Goal: Task Accomplishment & Management: Manage account settings

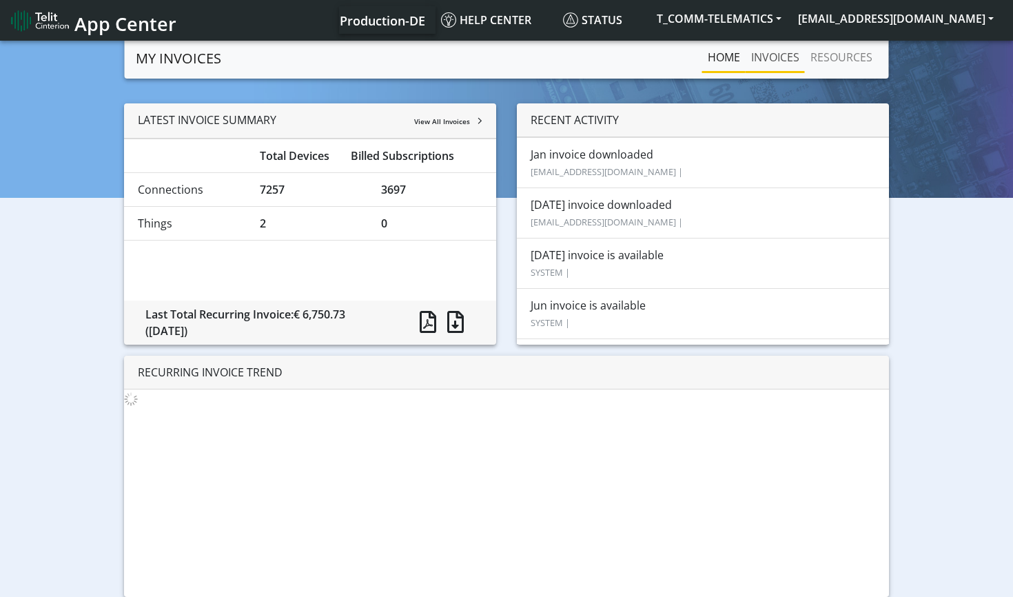
click at [772, 57] on link "INVOICES" at bounding box center [775, 57] width 59 height 28
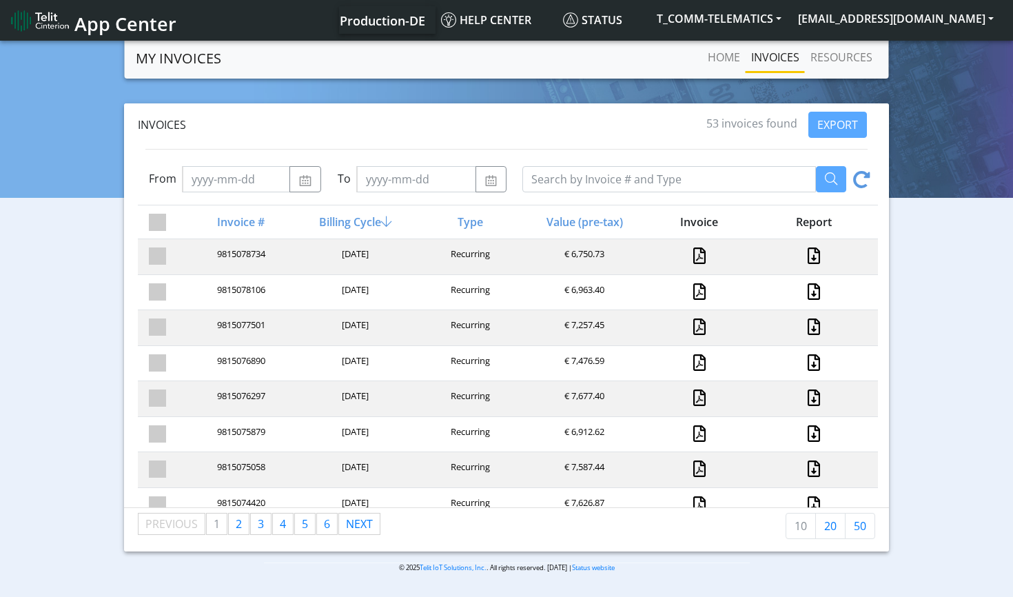
click at [86, 346] on div "Invoices 53 invoices found EXPORT From To Invoice # Billing Cycle Type Value (p…" at bounding box center [506, 327] width 993 height 448
click at [94, 24] on span "App Center" at bounding box center [125, 24] width 102 height 26
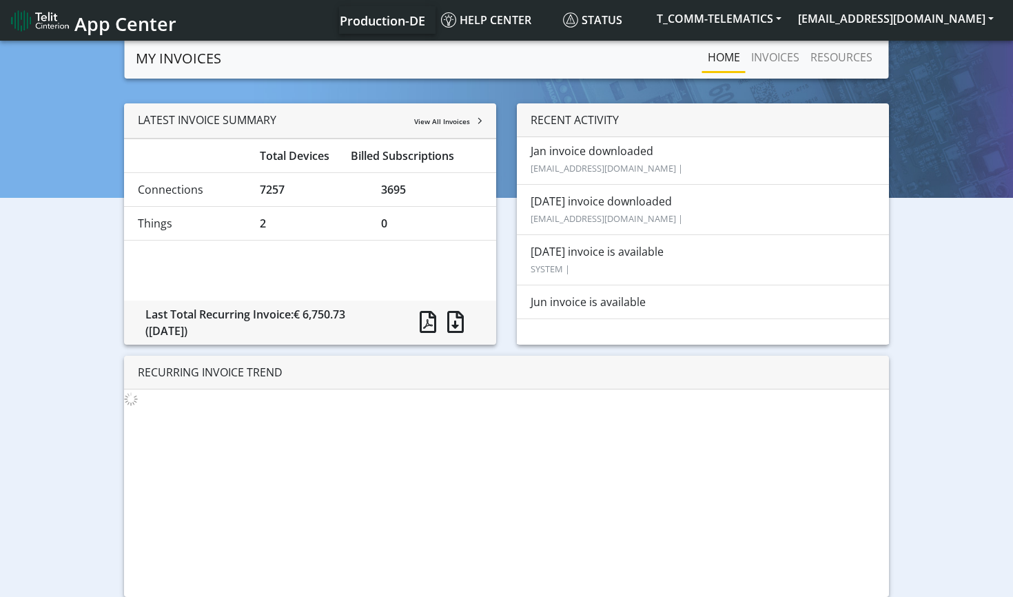
scroll to position [1, 0]
click at [549, 256] on li "Jul invoice is available SYSTEM |" at bounding box center [703, 261] width 372 height 51
drag, startPoint x: 593, startPoint y: 305, endPoint x: 590, endPoint y: 285, distance: 20.3
click at [593, 305] on li "Jun invoice is available" at bounding box center [703, 305] width 372 height 34
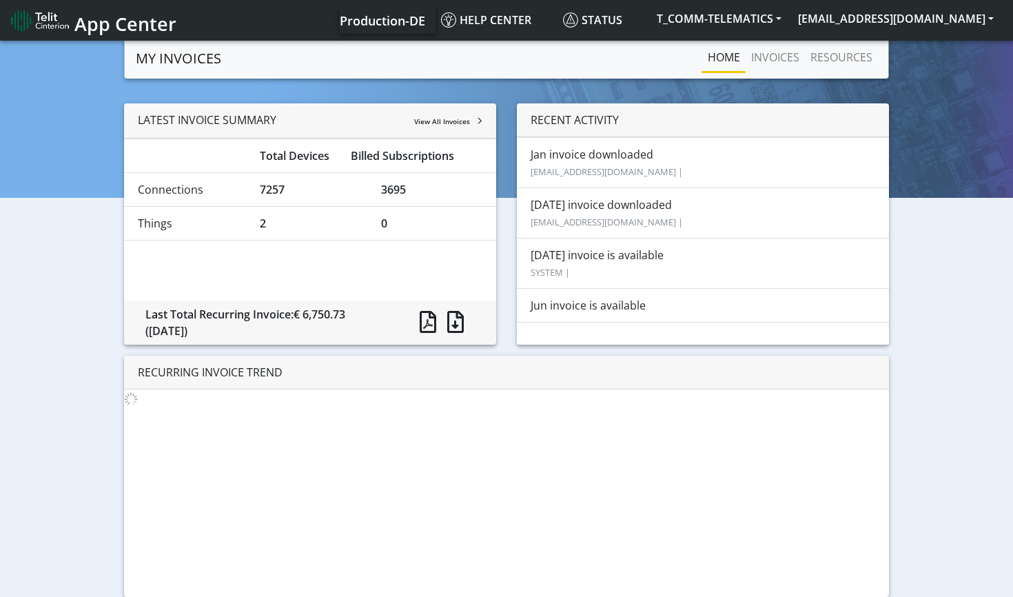
click at [556, 258] on li "Jul invoice is available SYSTEM |" at bounding box center [703, 263] width 372 height 51
click at [570, 201] on li "Jul invoice downloaded r.verweij@tcommtelematics.com |" at bounding box center [703, 212] width 372 height 51
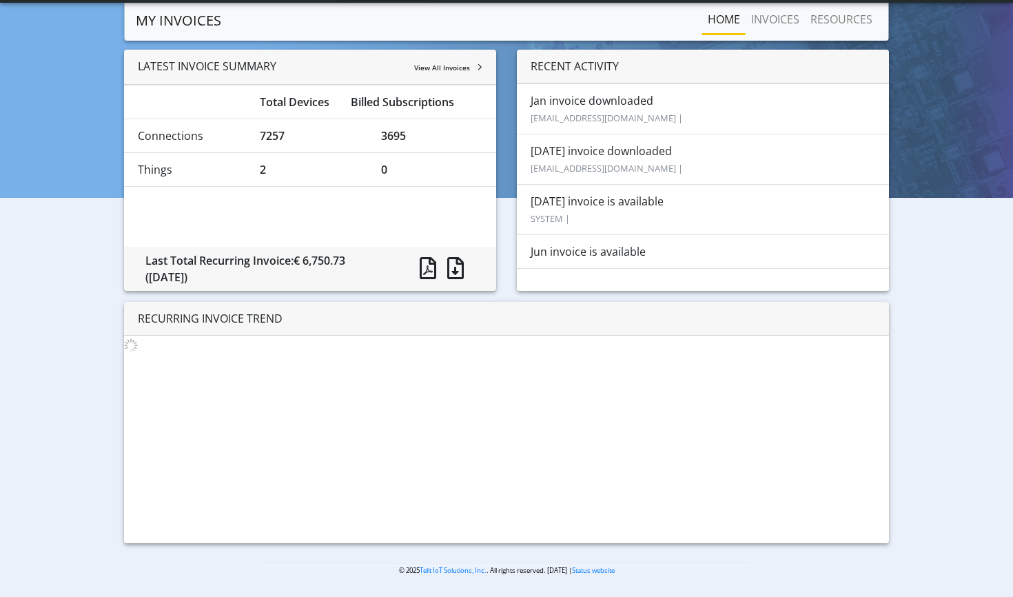
scroll to position [16, 0]
click at [809, 18] on link "RESOURCES" at bounding box center [841, 20] width 73 height 28
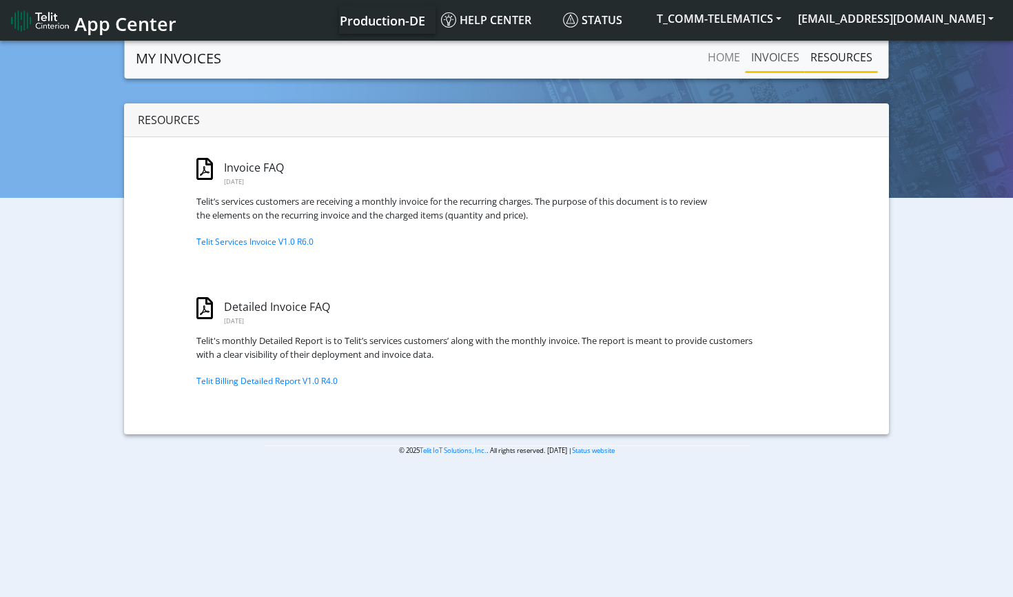
click at [763, 63] on link "INVOICES" at bounding box center [775, 57] width 59 height 28
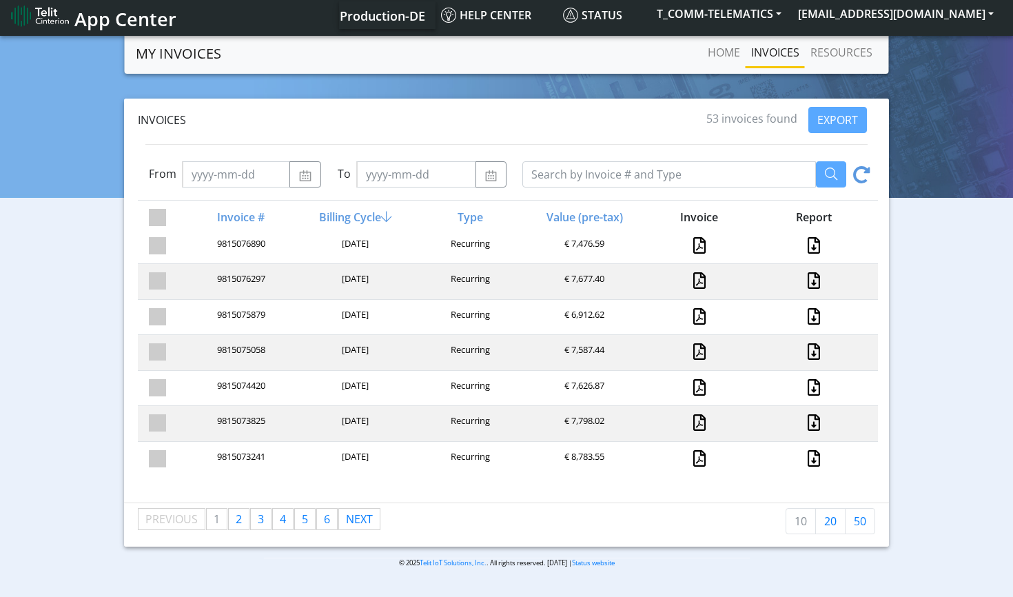
scroll to position [5, 0]
click at [238, 517] on span "2" at bounding box center [239, 518] width 6 height 15
click at [261, 520] on span "3" at bounding box center [261, 518] width 6 height 15
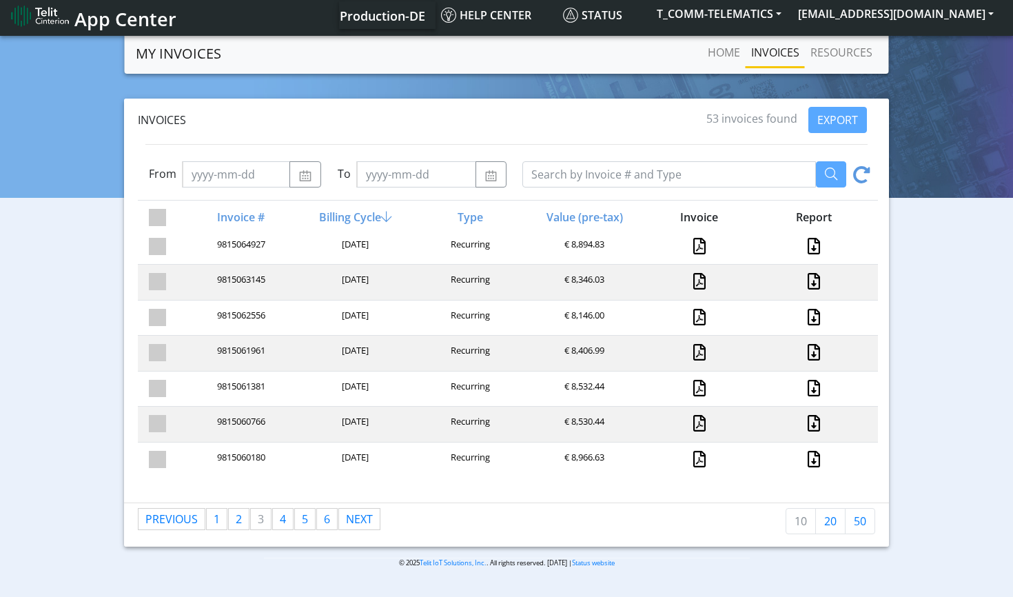
click at [293, 520] on li "page 4" at bounding box center [282, 519] width 21 height 22
click at [301, 520] on link "page 5" at bounding box center [305, 519] width 20 height 21
click at [278, 522] on link "page 4" at bounding box center [283, 519] width 20 height 21
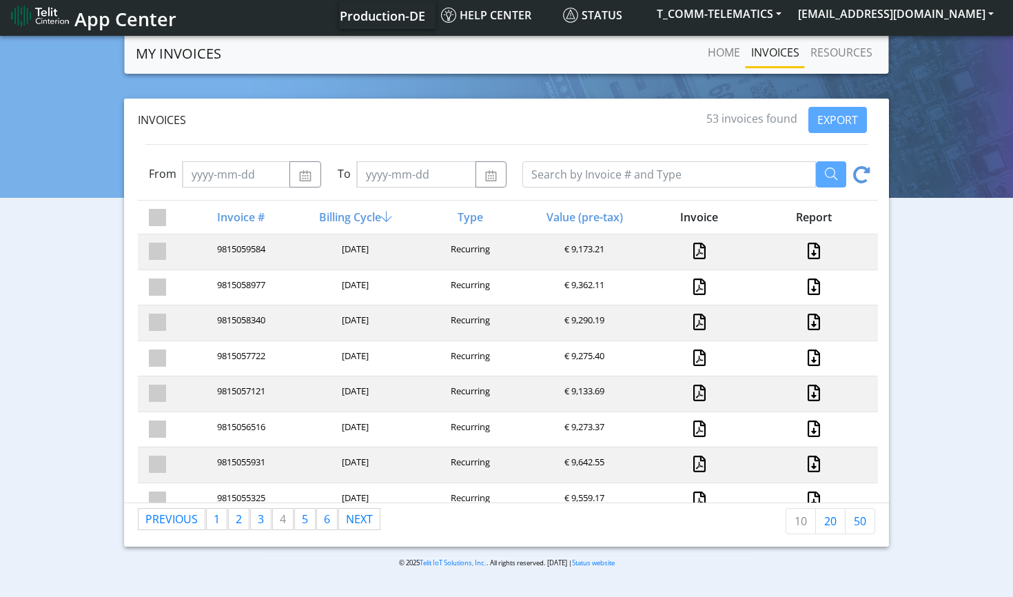
scroll to position [0, 0]
click at [210, 522] on link "page 1" at bounding box center [217, 519] width 20 height 21
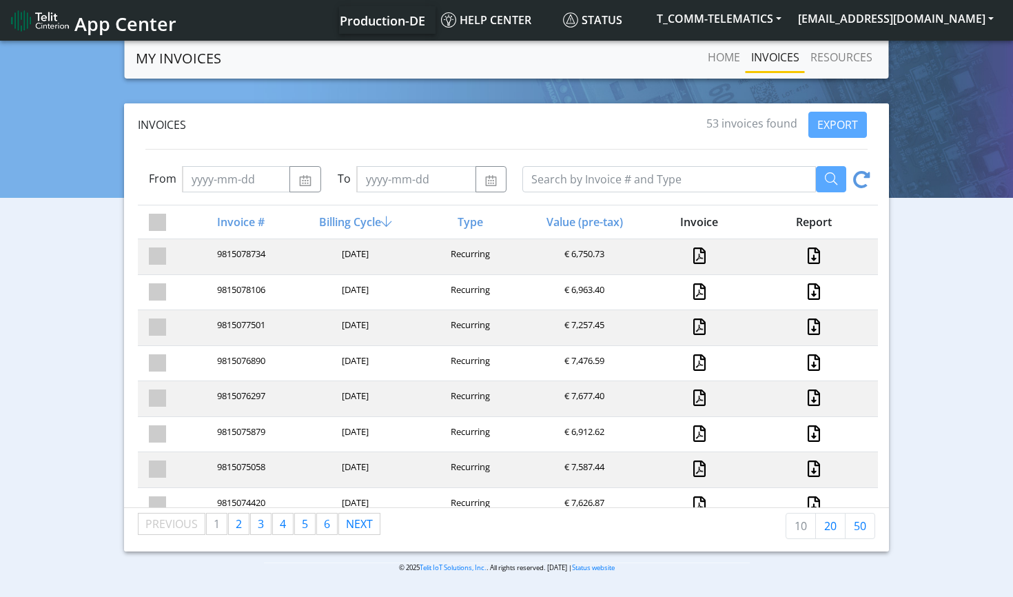
click at [479, 101] on section "MY INVOICES Home INVOICES RESOURCES Invoices 53 invoices found EXPORT From To I…" at bounding box center [506, 316] width 1013 height 556
click at [869, 171] on icon at bounding box center [861, 181] width 17 height 21
click at [862, 173] on icon at bounding box center [861, 181] width 17 height 21
click at [159, 24] on span "App Center" at bounding box center [125, 24] width 102 height 26
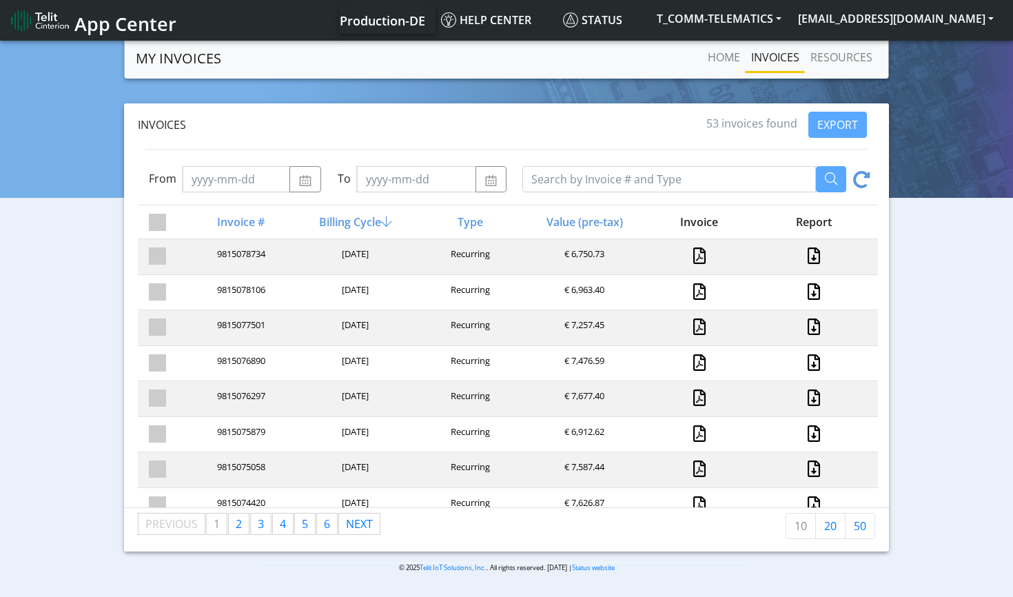
scroll to position [0, 1]
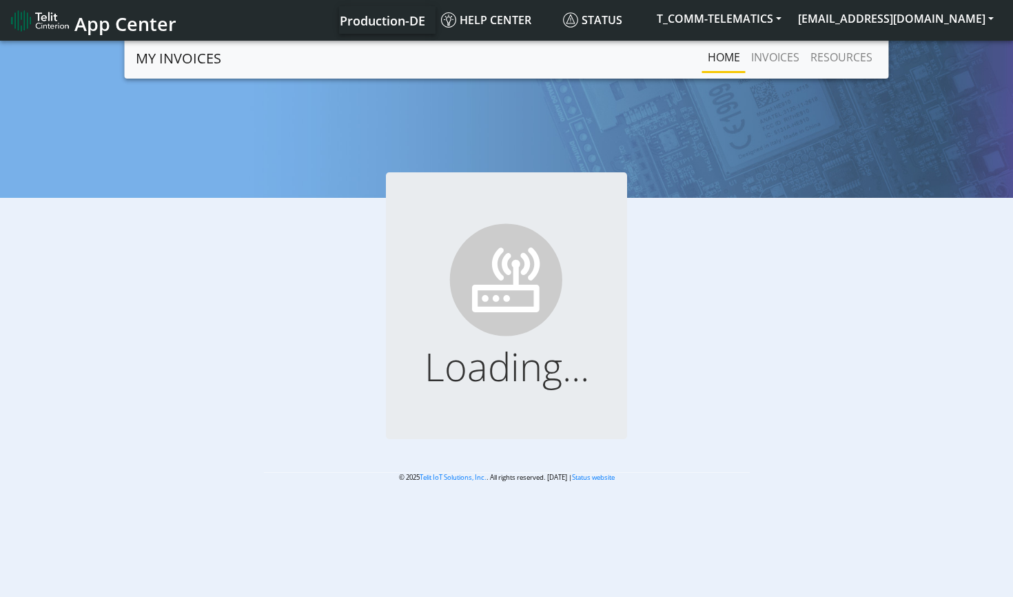
scroll to position [1, 0]
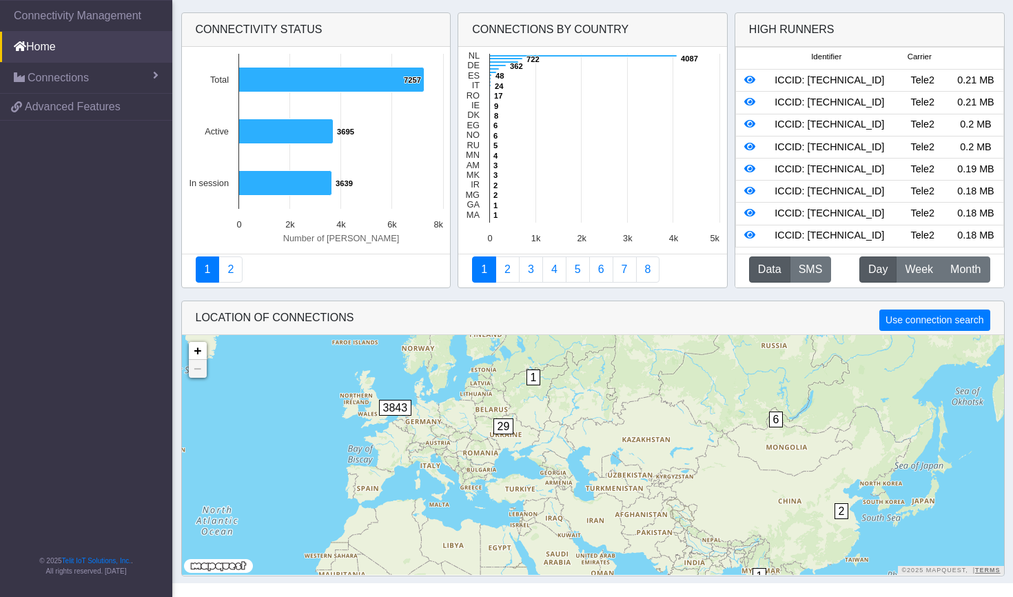
click at [765, 271] on button "Data" at bounding box center [769, 269] width 41 height 26
click at [922, 277] on span "Week" at bounding box center [919, 269] width 28 height 17
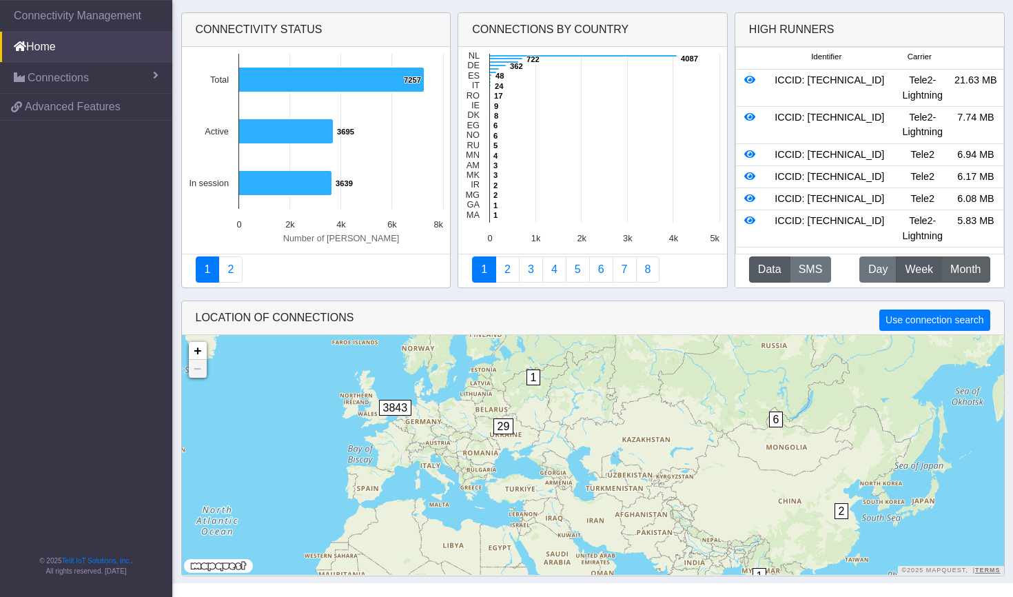
click at [967, 272] on span "Month" at bounding box center [966, 269] width 30 height 17
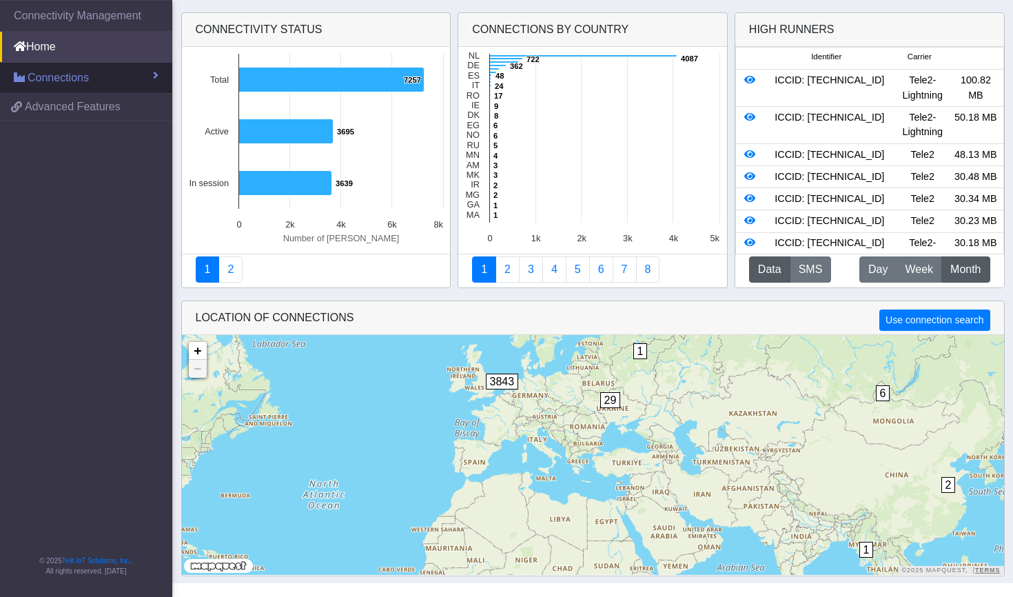
click at [117, 78] on link "Connections" at bounding box center [86, 78] width 172 height 30
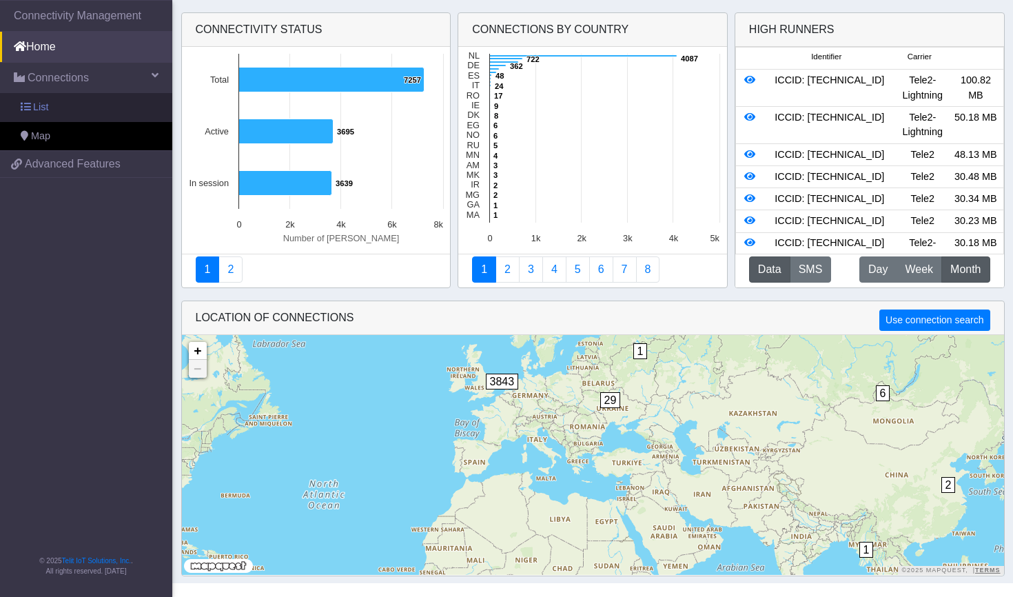
click at [94, 106] on link "List" at bounding box center [86, 107] width 172 height 29
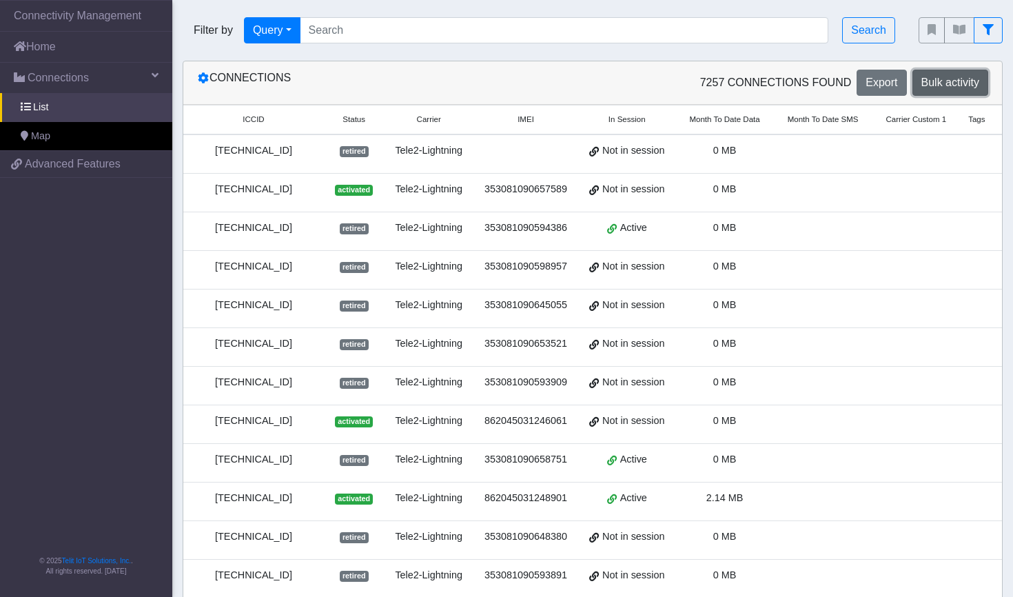
click at [942, 78] on span "Bulk activity" at bounding box center [951, 83] width 58 height 12
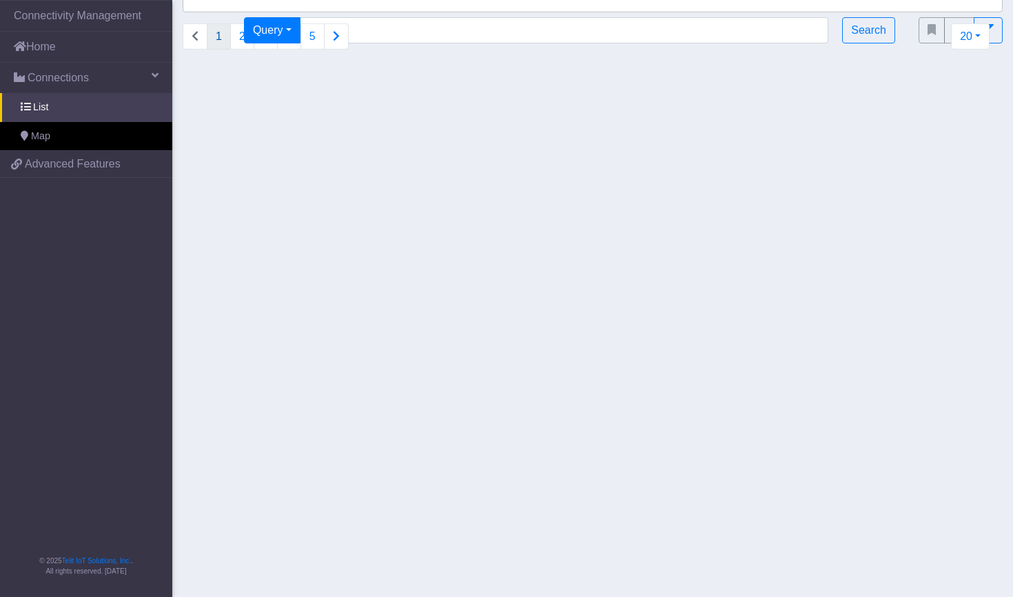
select select
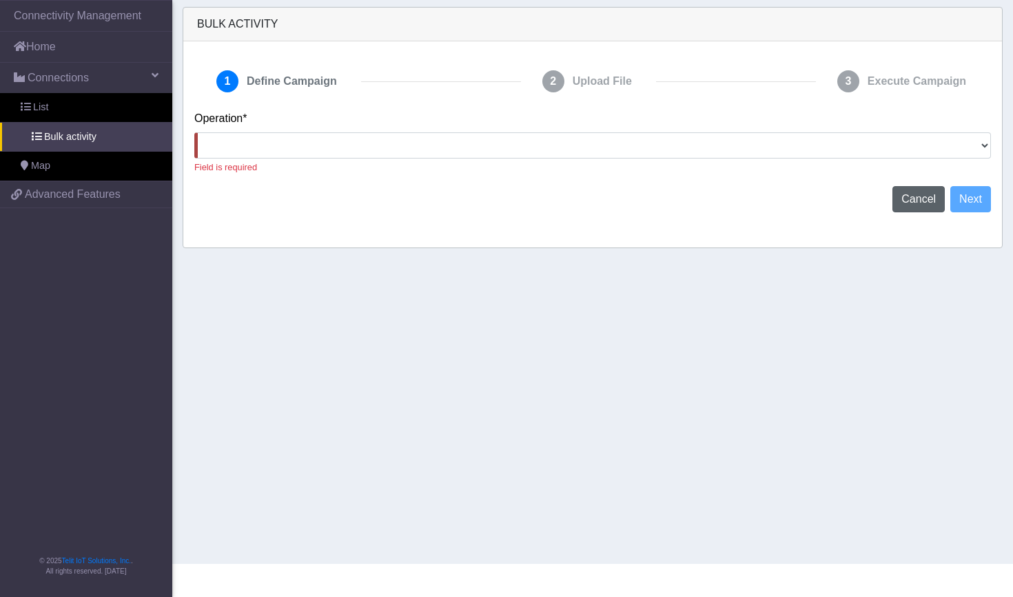
click at [916, 185] on app-bulk-activity-step-define-campaign "Operation* Activate [PERSON_NAME] Deactivate [PERSON_NAME] Add Tags Remove Tags…" at bounding box center [592, 161] width 797 height 102
click at [907, 203] on span "Cancel" at bounding box center [919, 199] width 34 height 12
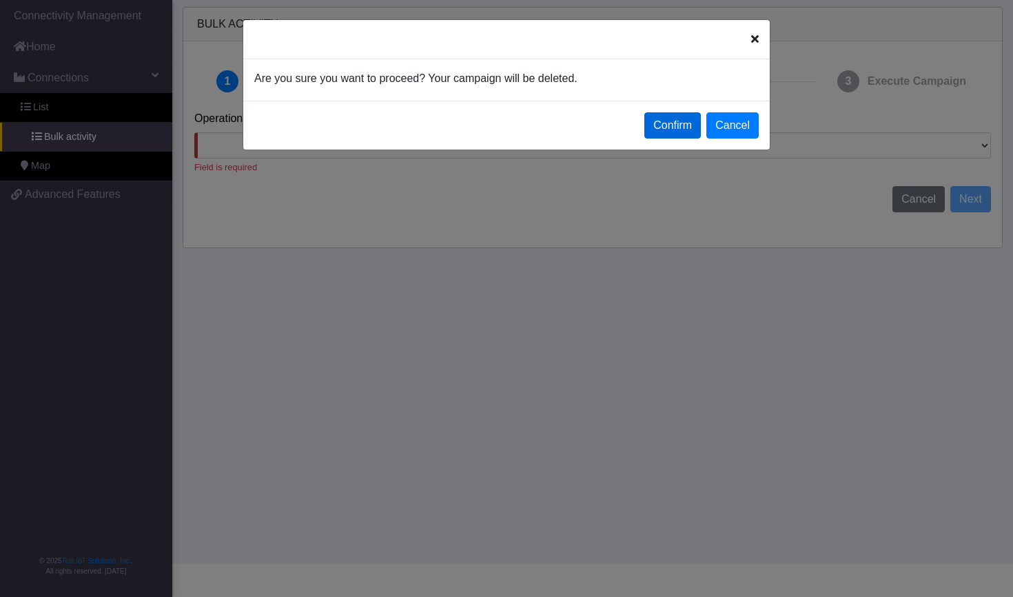
click at [680, 130] on button "Confirm" at bounding box center [672, 125] width 57 height 26
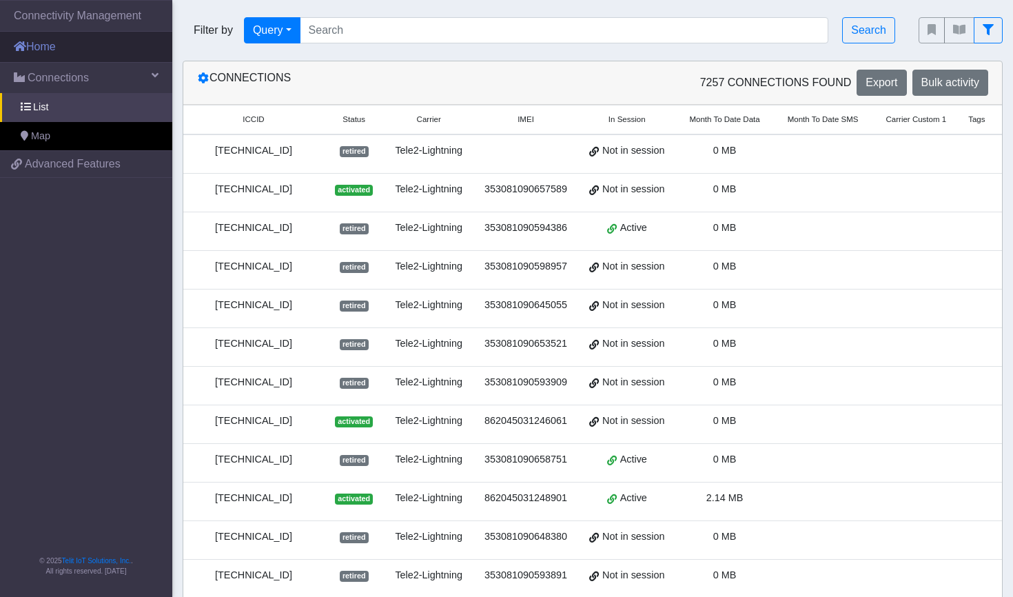
click at [87, 59] on link "Home" at bounding box center [86, 47] width 172 height 30
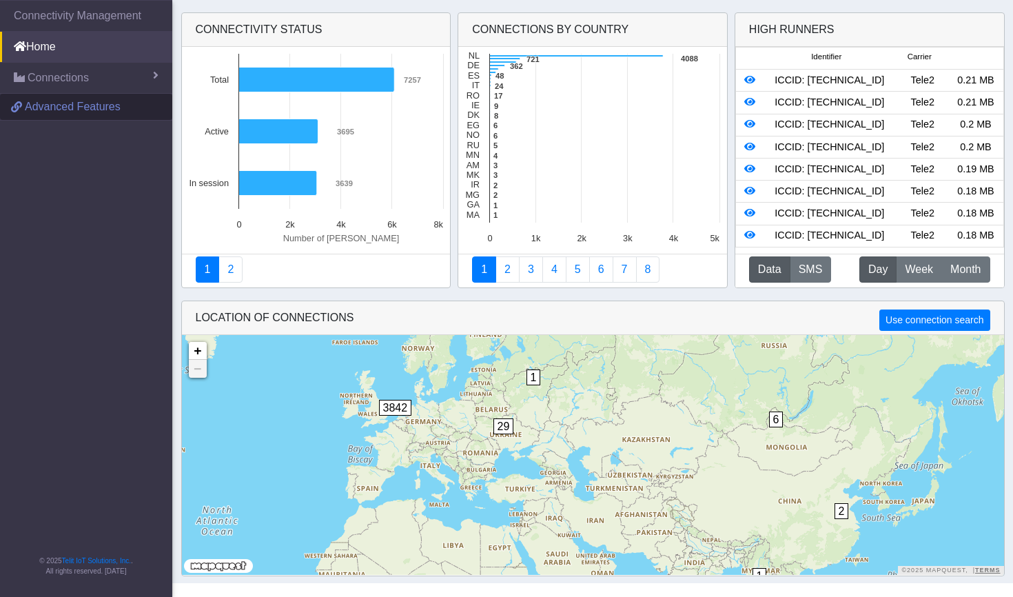
click at [85, 112] on span "Advanced Features" at bounding box center [73, 107] width 96 height 17
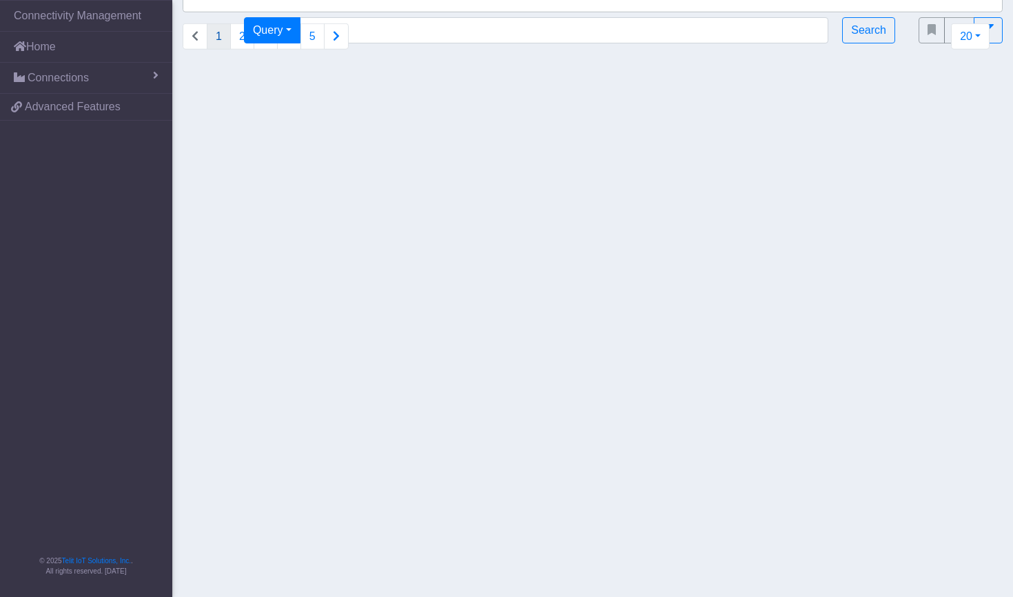
select select
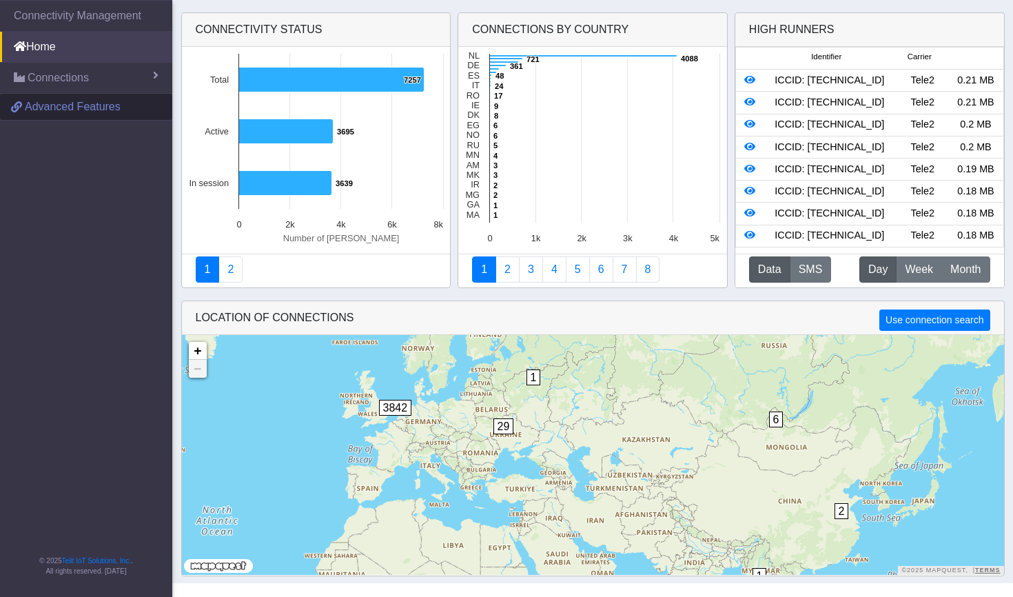
click at [66, 107] on span "Advanced Features" at bounding box center [73, 107] width 96 height 17
click at [230, 266] on link "2" at bounding box center [231, 269] width 24 height 26
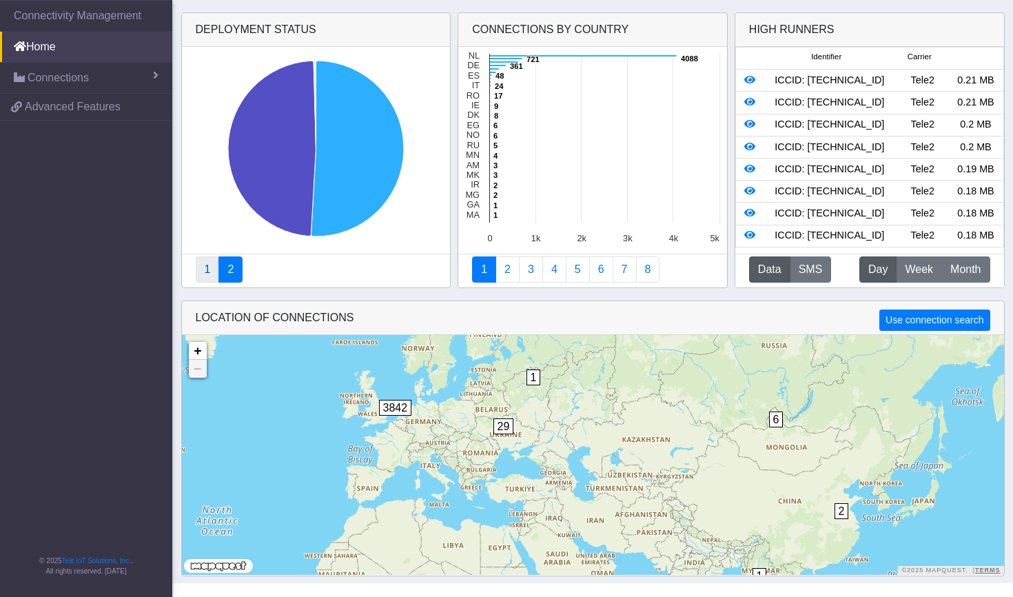
click at [212, 266] on link "1" at bounding box center [208, 269] width 24 height 26
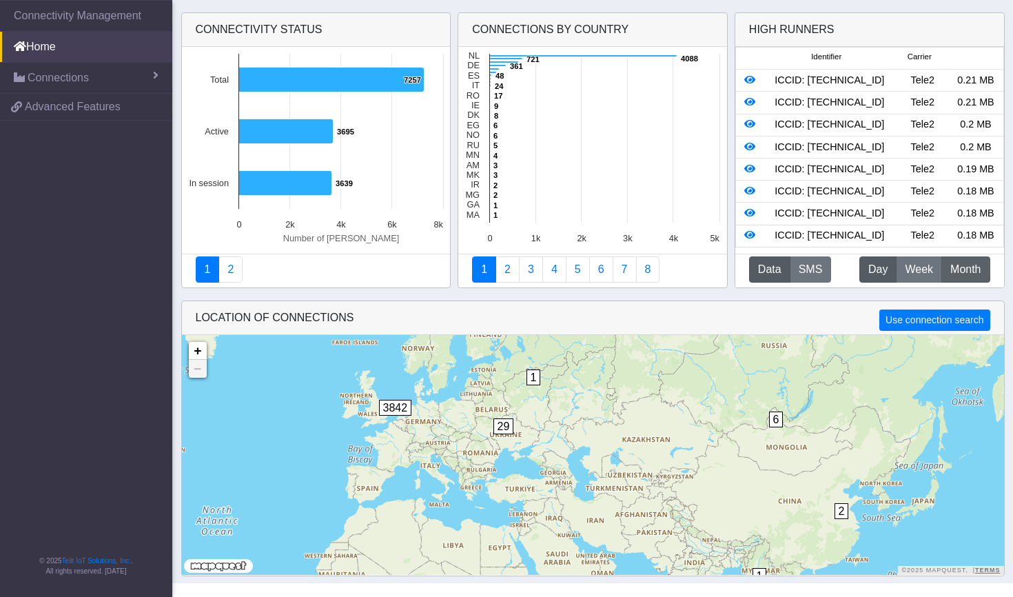
click at [960, 279] on button "M Month" at bounding box center [966, 269] width 48 height 26
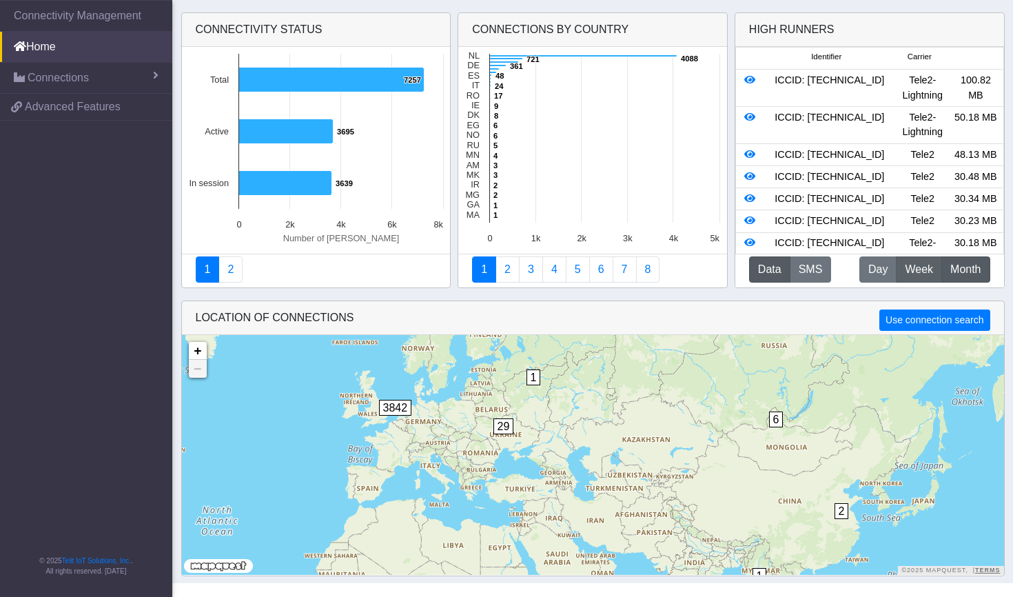
click at [930, 272] on span "Week" at bounding box center [919, 269] width 28 height 17
